Goal: Information Seeking & Learning: Understand process/instructions

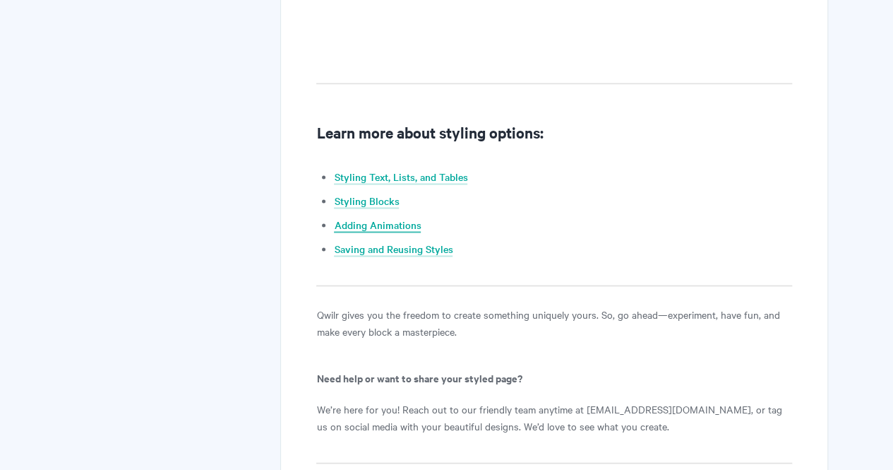
click at [391, 224] on link "Adding Animations" at bounding box center [377, 225] width 87 height 16
click at [386, 197] on link "Styling Blocks" at bounding box center [366, 201] width 65 height 16
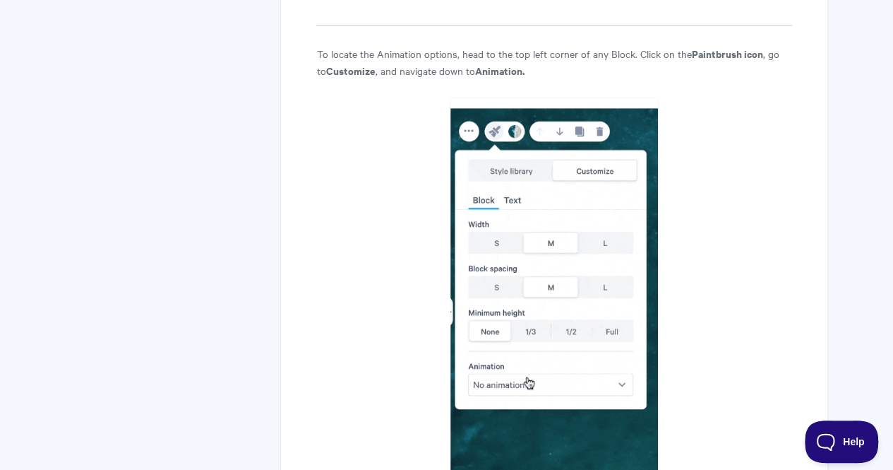
drag, startPoint x: 414, startPoint y: 225, endPoint x: 363, endPoint y: 158, distance: 84.8
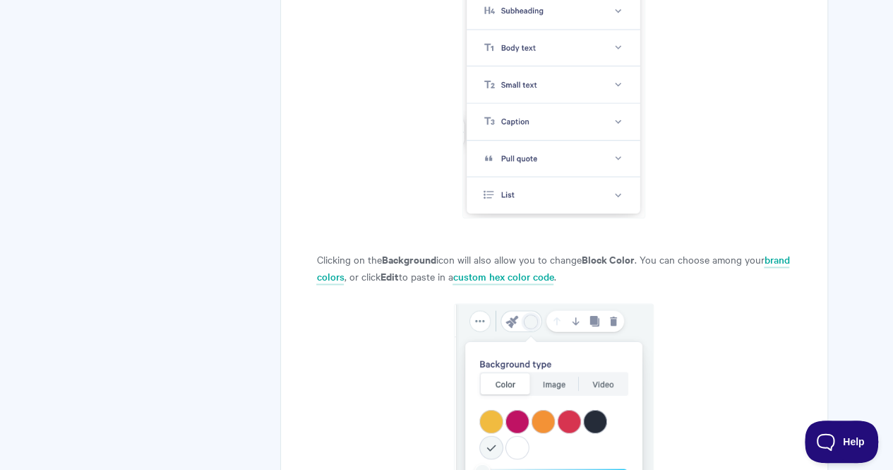
scroll to position [3344, 0]
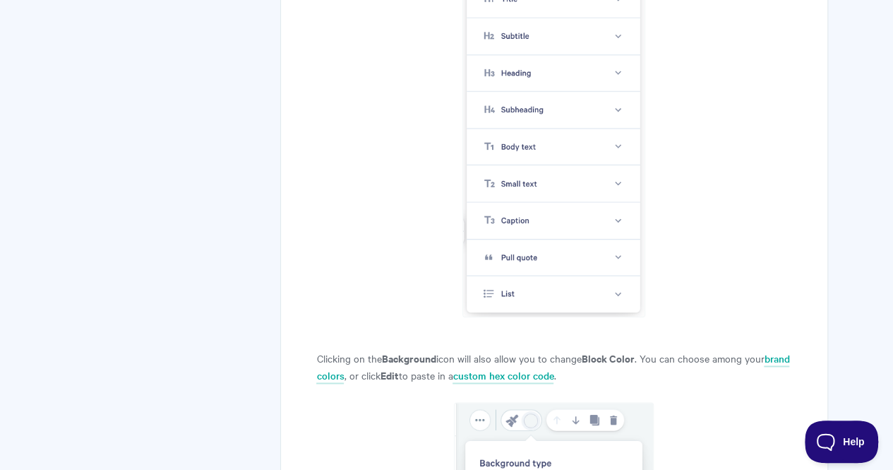
click at [877, 125] on body "Toggle Navigation Home Getting Started Creating & Editing Pages Sharing & Analy…" at bounding box center [446, 329] width 893 height 7346
